Goal: Task Accomplishment & Management: Use online tool/utility

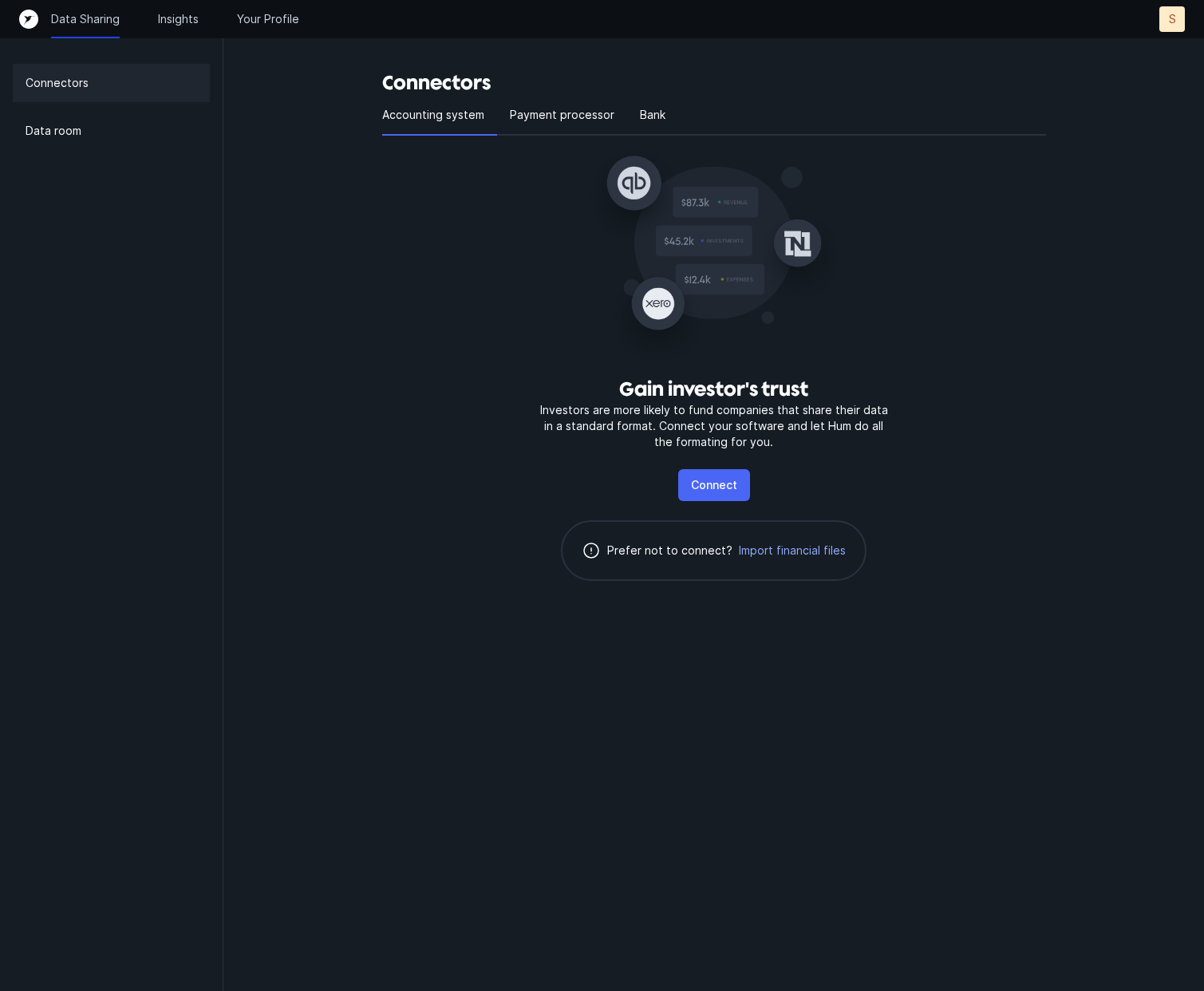
click at [692, 480] on p "Connect" at bounding box center [713, 485] width 46 height 19
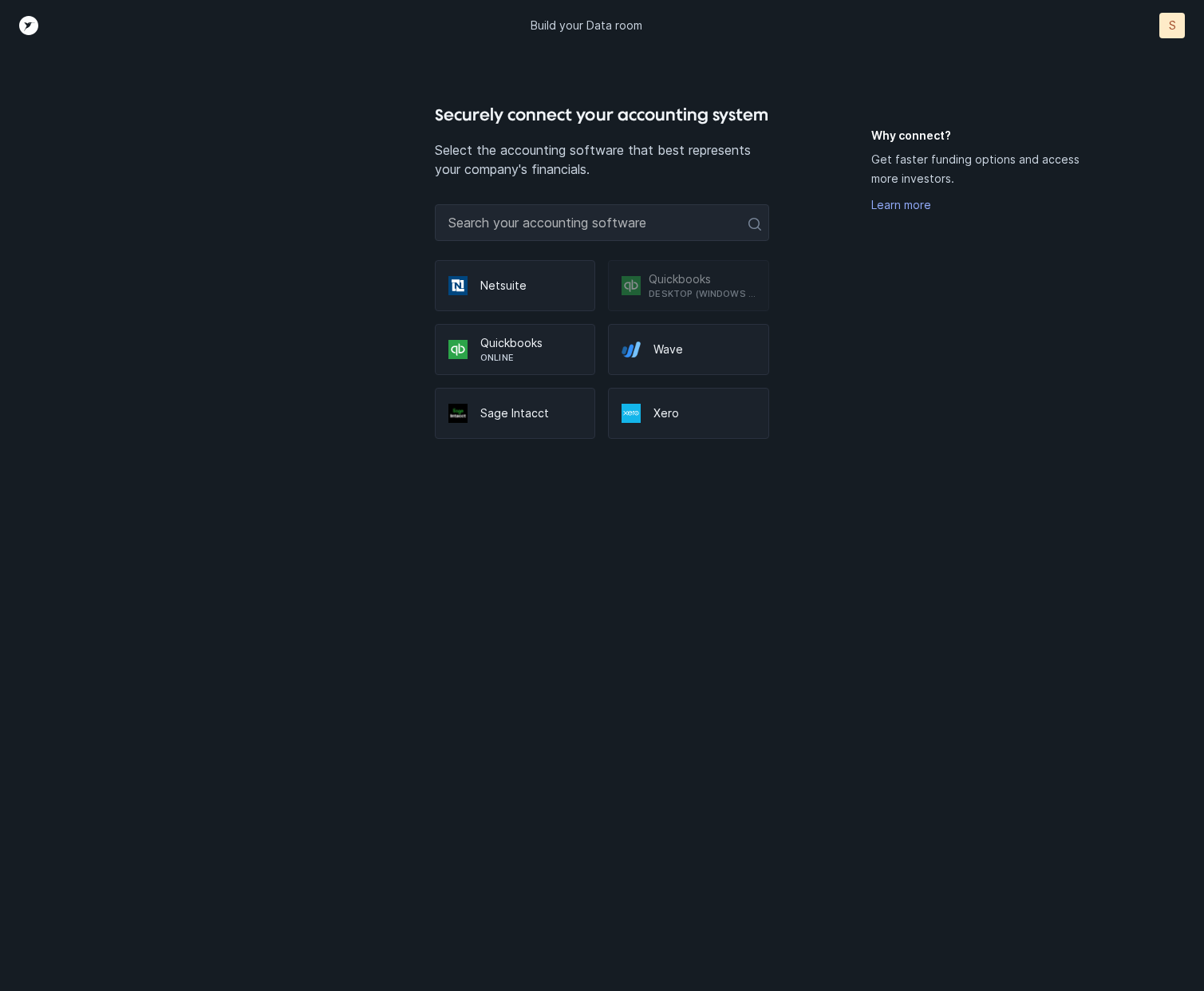
click at [506, 335] on p "Quickbooks" at bounding box center [531, 342] width 102 height 16
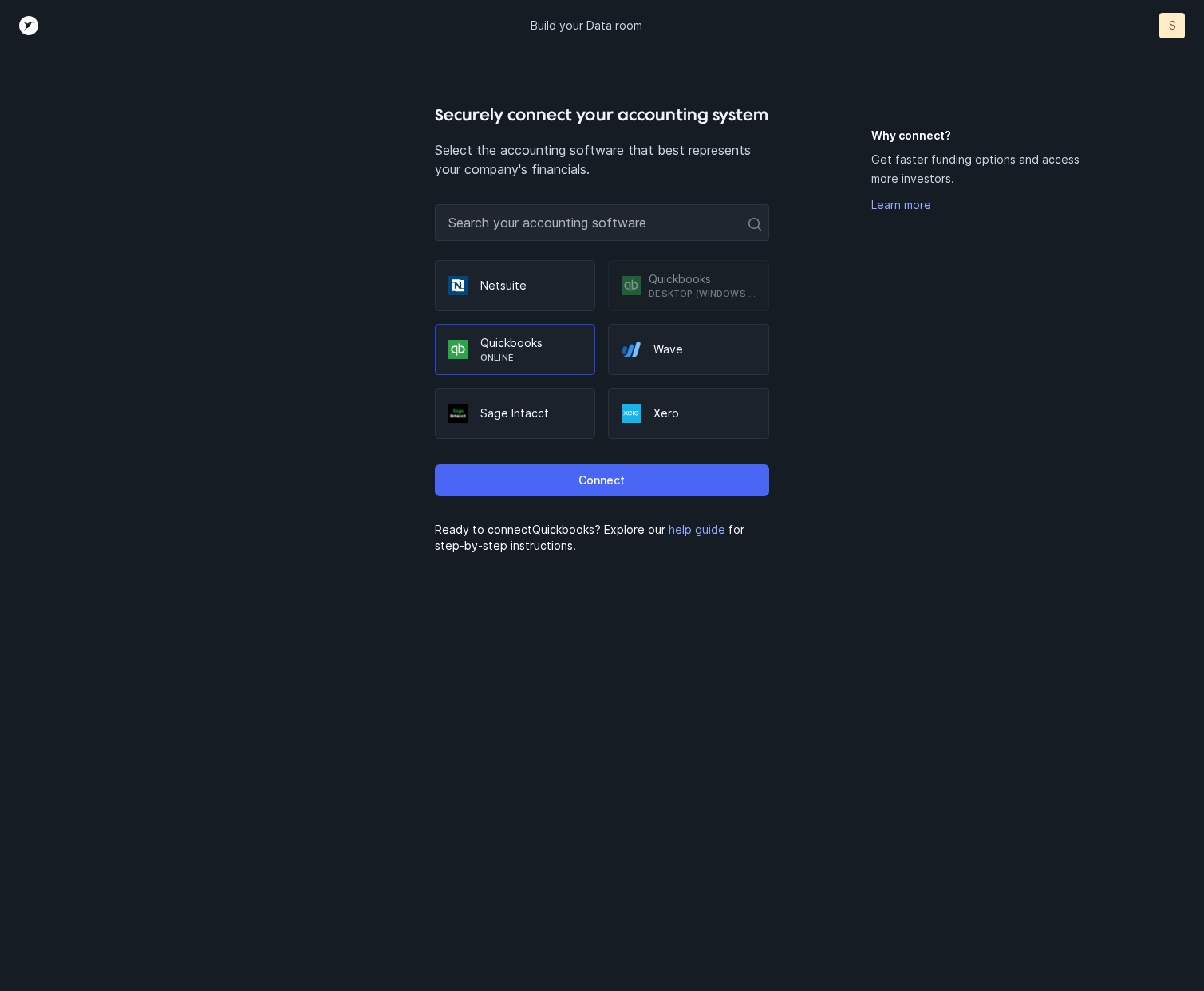
click at [602, 469] on button "Connect" at bounding box center [602, 480] width 335 height 32
